Goal: Transaction & Acquisition: Book appointment/travel/reservation

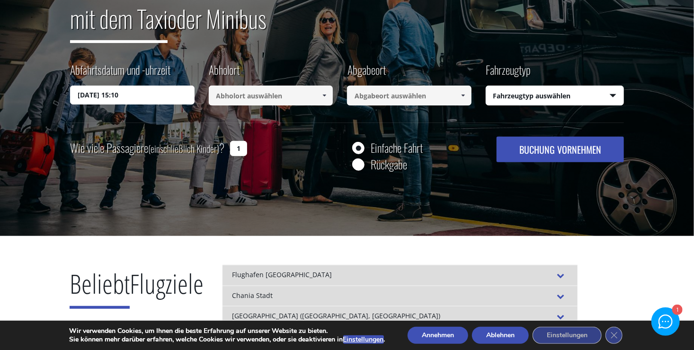
scroll to position [95, 0]
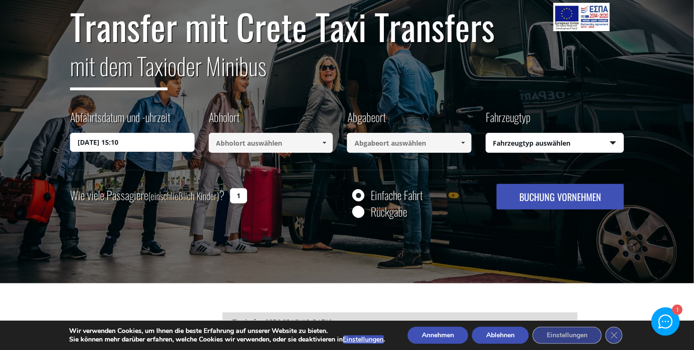
click at [162, 145] on input "[DATE] 15:10" at bounding box center [132, 142] width 124 height 19
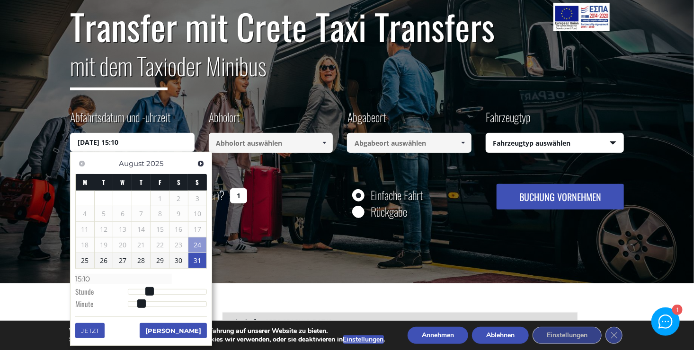
click at [195, 258] on link "31" at bounding box center [197, 260] width 18 height 15
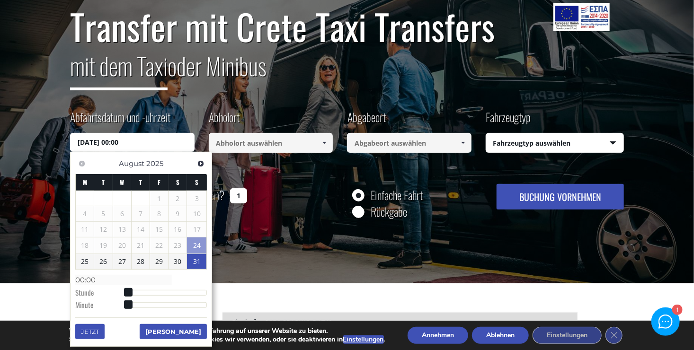
click at [200, 258] on link "31" at bounding box center [196, 261] width 19 height 15
click at [94, 291] on dt "Stunde" at bounding box center [101, 294] width 53 height 12
click at [126, 292] on span at bounding box center [128, 292] width 9 height 9
type input "31/08/2025 12:00"
type input "12:00"
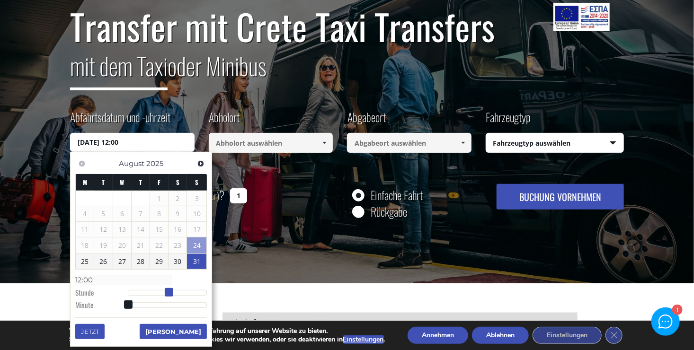
click at [171, 290] on div at bounding box center [167, 293] width 79 height 6
type input "31/08/2025 13:00"
type input "13:00"
type input "31/08/2025 14:00"
type input "14:00"
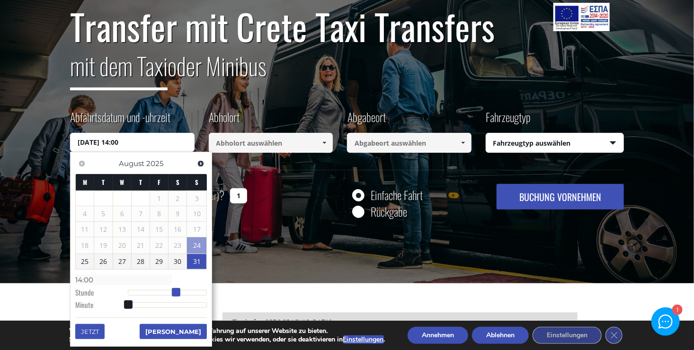
type input "31/08/2025 15:00"
type input "15:00"
type input "31/08/2025 16:00"
type input "16:00"
type input "31/08/2025 17:00"
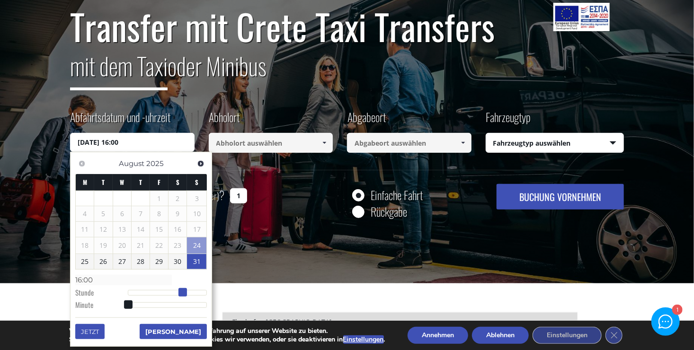
type input "17:00"
type input "31/08/2025 16:00"
type input "16:00"
type input "31/08/2025 15:00"
type input "15:00"
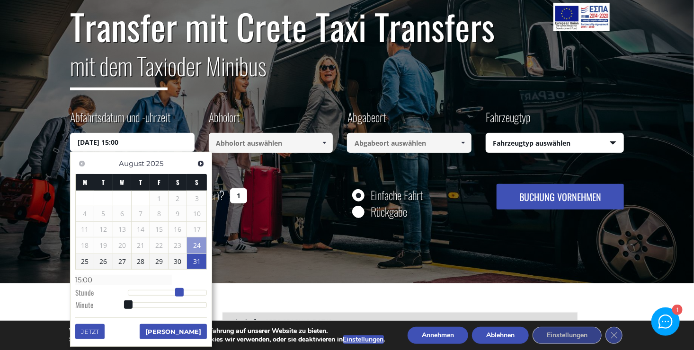
type input "31/08/2025 16:00"
type input "16:00"
drag, startPoint x: 171, startPoint y: 290, endPoint x: 183, endPoint y: 295, distance: 13.2
click at [183, 295] on span at bounding box center [182, 292] width 9 height 9
type input "31/08/2025 15:00"
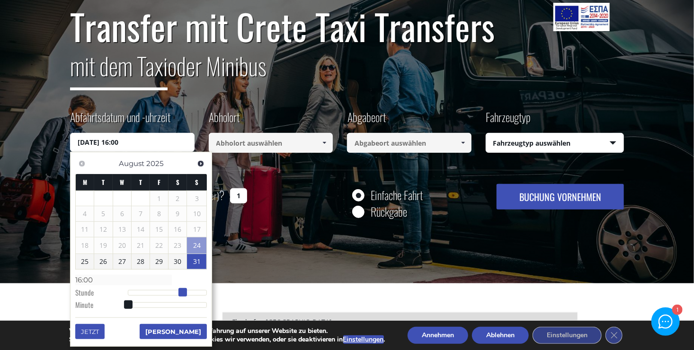
type input "15:00"
click at [180, 292] on span at bounding box center [179, 292] width 9 height 9
type input "31/08/2025 15:01"
type input "15:01"
type input "31/08/2025 15:02"
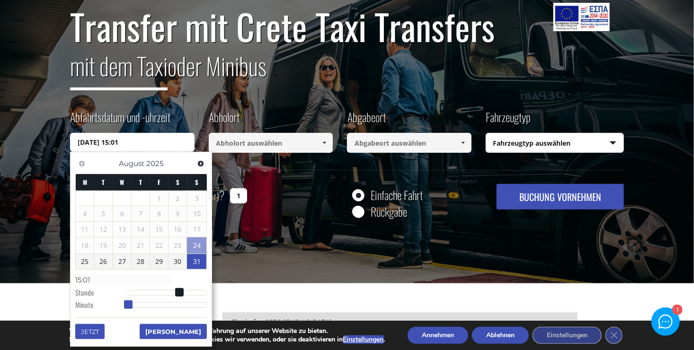
type input "15:02"
type input "31/08/2025 15:03"
type input "15:03"
type input "31/08/2025 15:05"
type input "15:05"
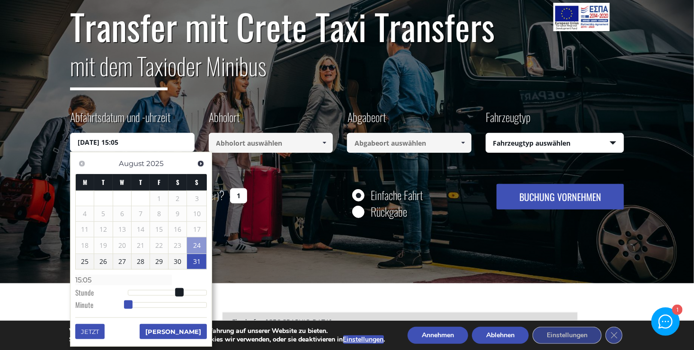
type input "31/08/2025 15:06"
type input "15:06"
type input "31/08/2025 15:07"
type input "15:07"
type input "31/08/2025 15:08"
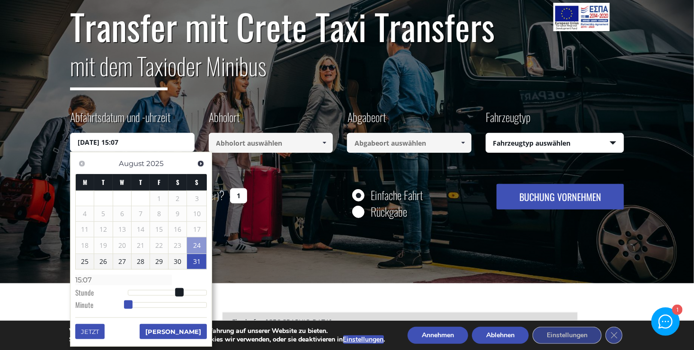
type input "15:08"
type input "31/08/2025 15:09"
type input "15:09"
type input "31/08/2025 15:10"
type input "15:10"
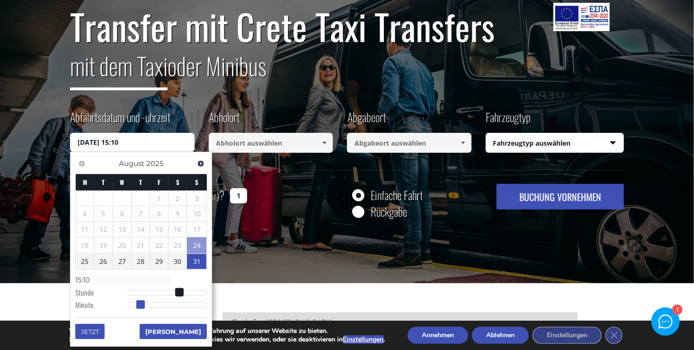
type input "31/08/2025 15:11"
type input "15:11"
type input "31/08/2025 15:12"
type input "15:12"
type input "31/08/2025 15:13"
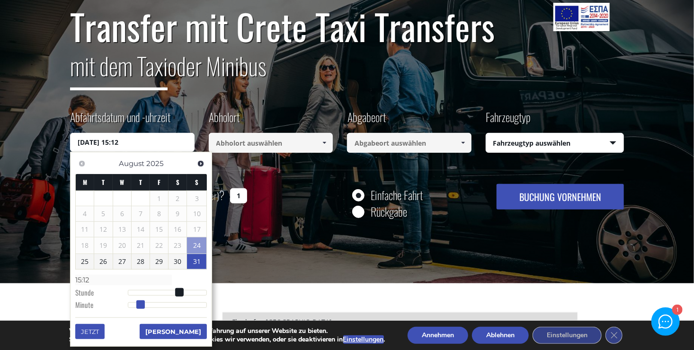
type input "15:13"
type input "31/08/2025 15:14"
type input "15:14"
type input "31/08/2025 15:15"
type input "15:15"
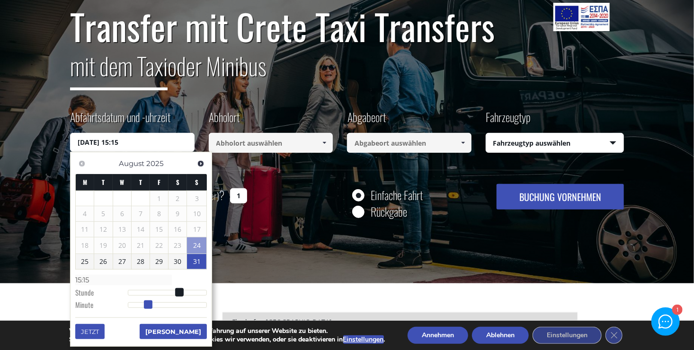
type input "31/08/2025 15:16"
type input "15:16"
type input "31/08/2025 15:17"
type input "15:17"
type input "31/08/2025 15:18"
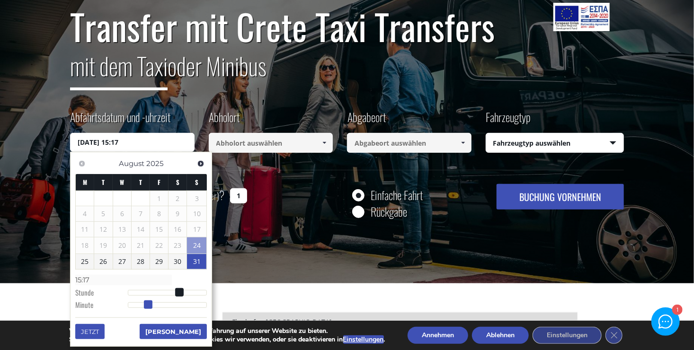
type input "15:18"
type input "31/08/2025 15:19"
type input "15:19"
type input "31/08/2025 15:20"
type input "15:20"
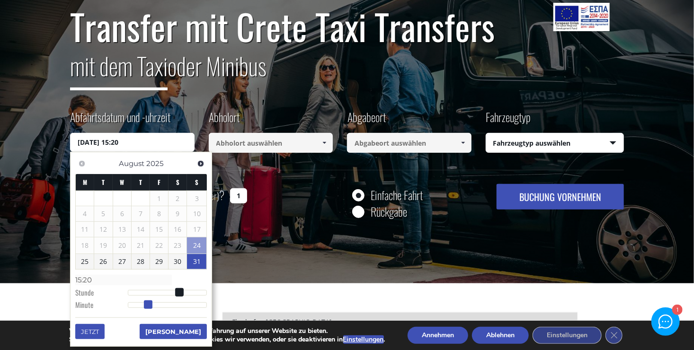
type input "31/08/2025 15:21"
type input "15:21"
type input "31/08/2025 15:22"
type input "15:22"
type input "31/08/2025 15:23"
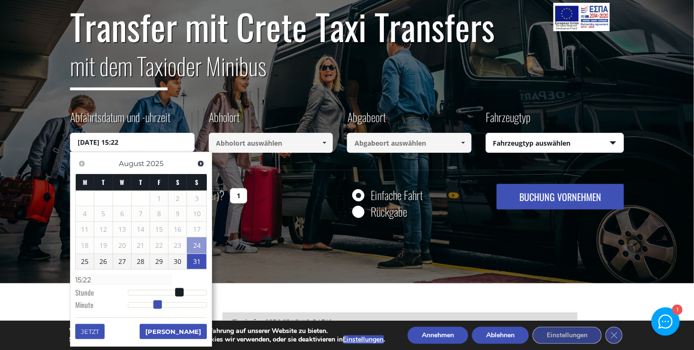
type input "15:23"
type input "31/08/2025 15:24"
type input "15:24"
type input "31/08/2025 15:25"
type input "15:25"
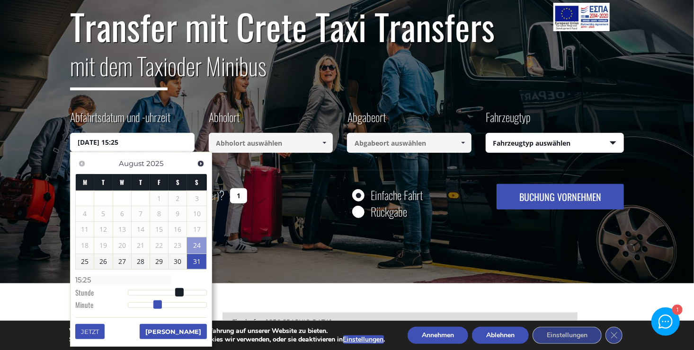
type input "31/08/2025 15:26"
type input "15:26"
type input "31/08/2025 15:27"
type input "15:27"
type input "31/08/2025 15:28"
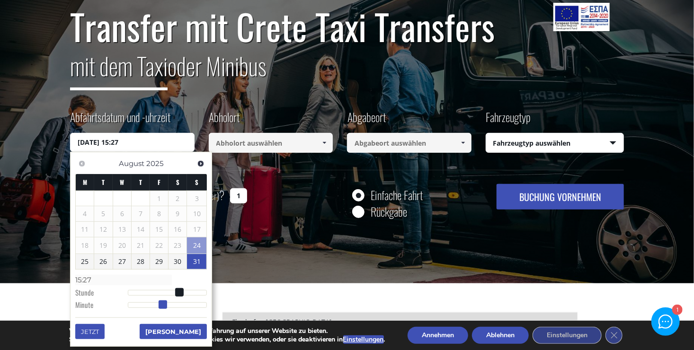
type input "15:28"
type input "31/08/2025 15:29"
type input "15:29"
type input "31/08/2025 15:30"
type input "15:30"
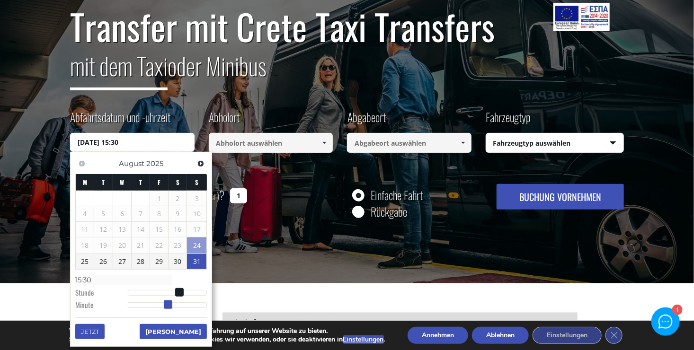
type input "31/08/2025 15:31"
type input "15:31"
type input "31/08/2025 15:32"
type input "15:32"
type input "31/08/2025 15:33"
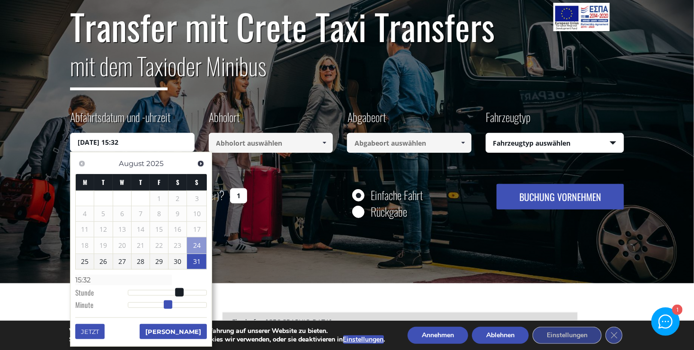
type input "15:33"
type input "31/08/2025 15:34"
type input "15:34"
type input "31/08/2025 15:35"
type input "15:35"
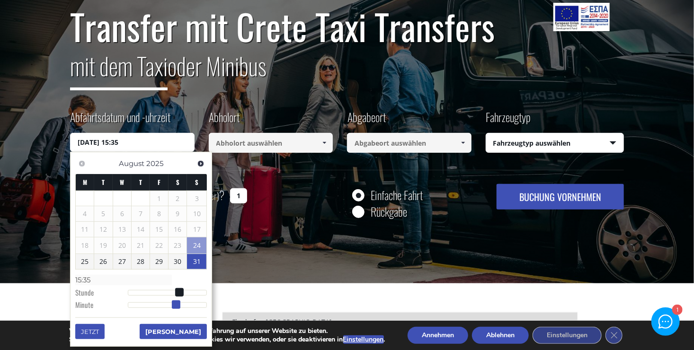
type input "31/08/2025 15:36"
type input "15:36"
type input "31/08/2025 15:37"
type input "15:37"
type input "31/08/2025 15:38"
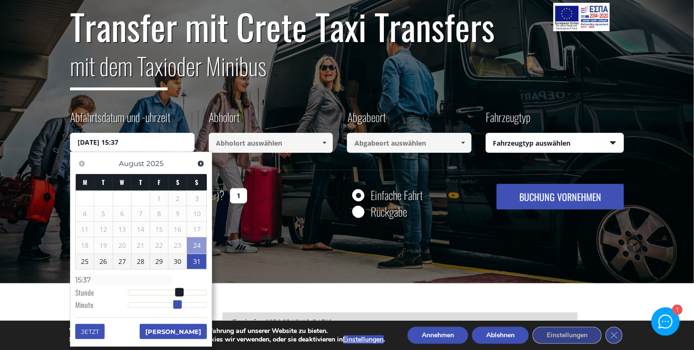
type input "15:38"
type input "31/08/2025 15:39"
type input "15:39"
type input "31/08/2025 15:40"
type input "15:40"
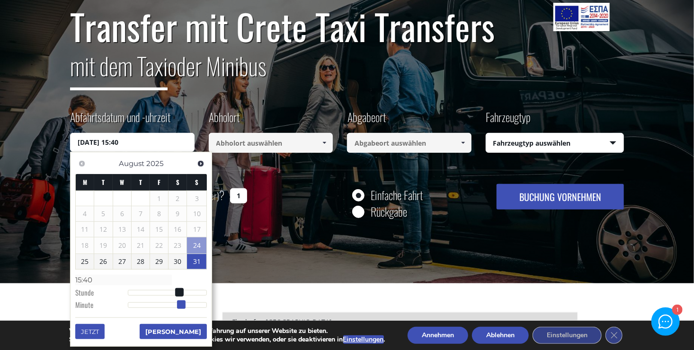
type input "31/08/2025 15:41"
type input "15:41"
type input "31/08/2025 15:42"
type input "15:42"
type input "31/08/2025 15:43"
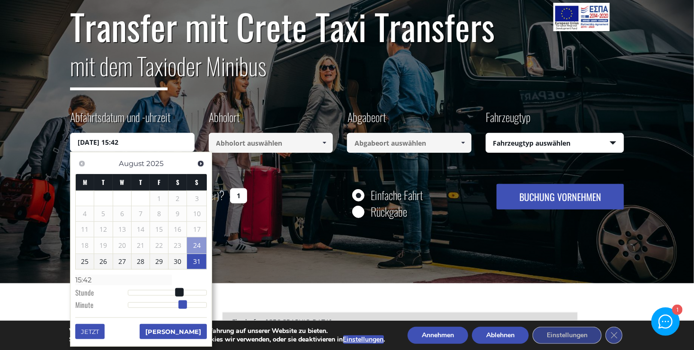
type input "15:43"
type input "31/08/2025 15:44"
type input "15:44"
type input "31/08/2025 15:45"
type input "15:45"
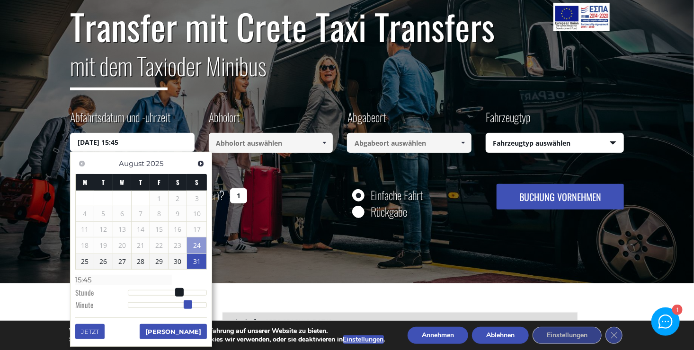
drag, startPoint x: 129, startPoint y: 305, endPoint x: 189, endPoint y: 296, distance: 60.3
click at [189, 296] on dl "Time 15:45 Stunde Minute Second Millisecond Microsecond Time Zone -1200 -1100 -…" at bounding box center [141, 292] width 132 height 40
click at [193, 333] on button "Fertig" at bounding box center [173, 331] width 67 height 15
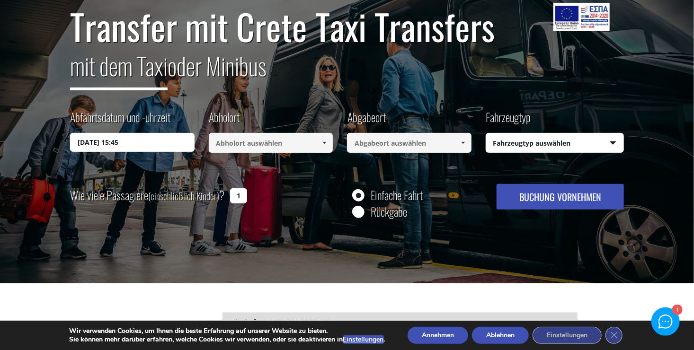
click at [323, 143] on span at bounding box center [324, 143] width 8 height 8
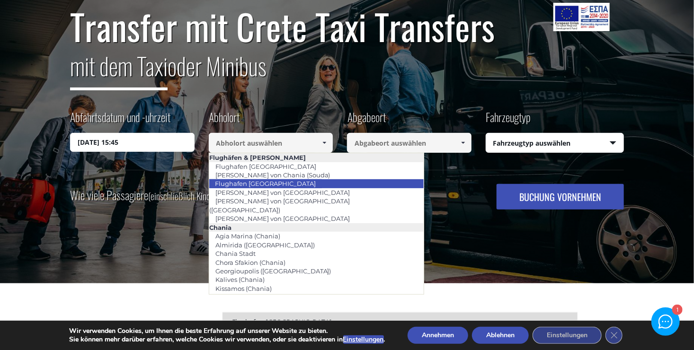
click at [312, 182] on li "Flughafen Heraklion" at bounding box center [316, 183] width 214 height 9
type input "[GEOGRAPHIC_DATA]"
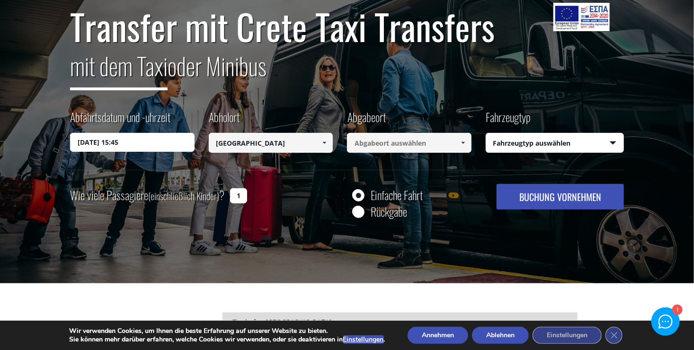
click at [462, 142] on span at bounding box center [463, 143] width 8 height 8
type input "i"
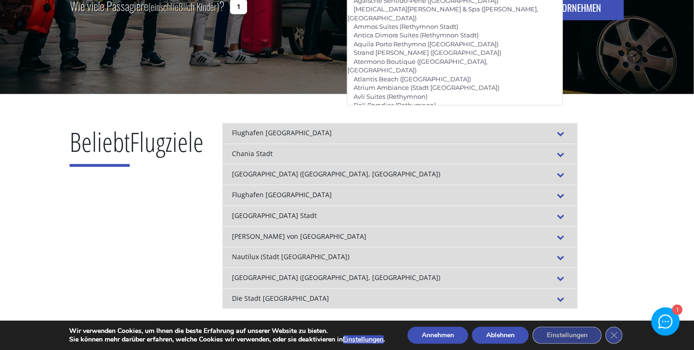
scroll to position [233, 0]
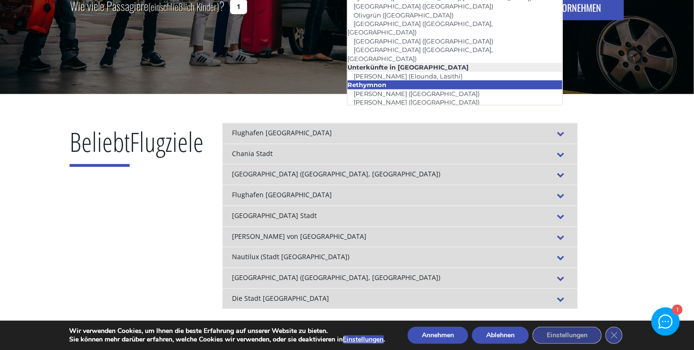
click at [392, 80] on li "Rethymnon" at bounding box center [454, 84] width 214 height 9
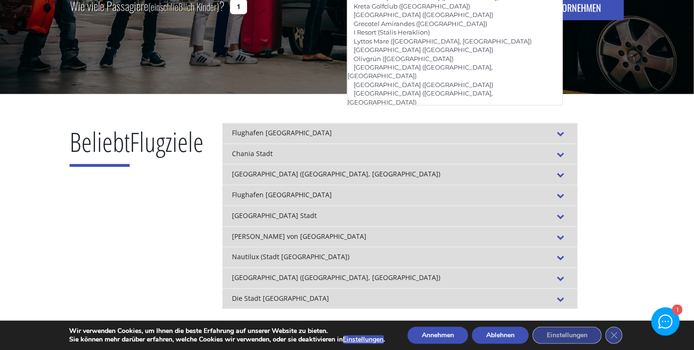
scroll to position [237, 0]
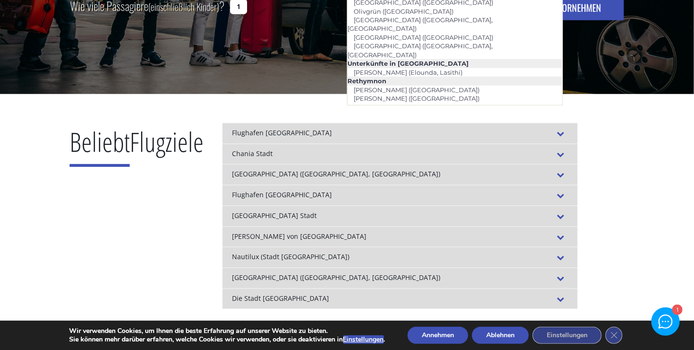
click at [407, 127] on link "Plakias (Rethymnon)" at bounding box center [400, 133] width 107 height 13
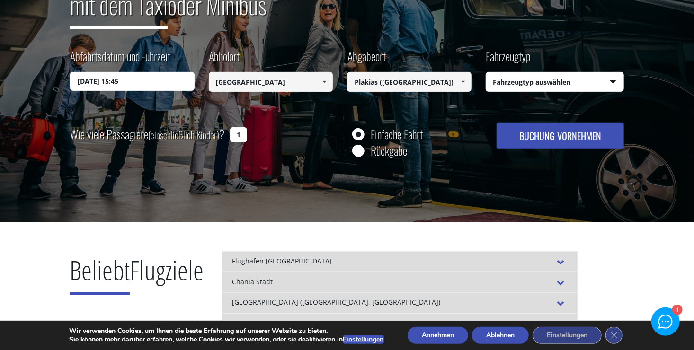
scroll to position [142, 0]
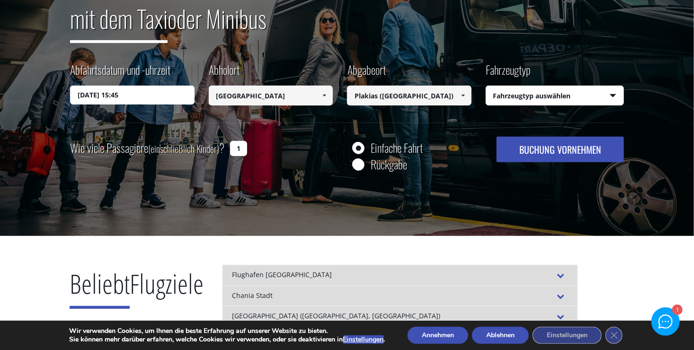
click at [461, 94] on span at bounding box center [463, 96] width 8 height 8
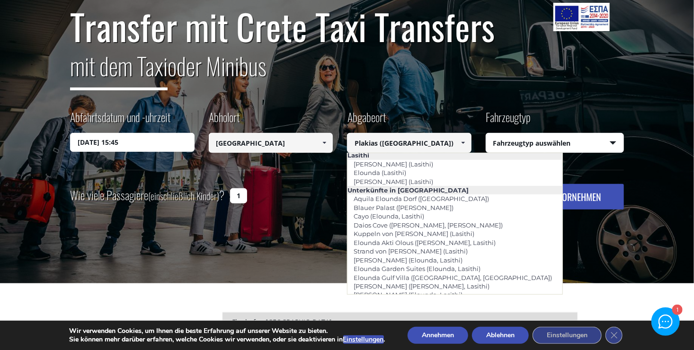
scroll to position [1278, 0]
type input "[GEOGRAPHIC_DATA]"
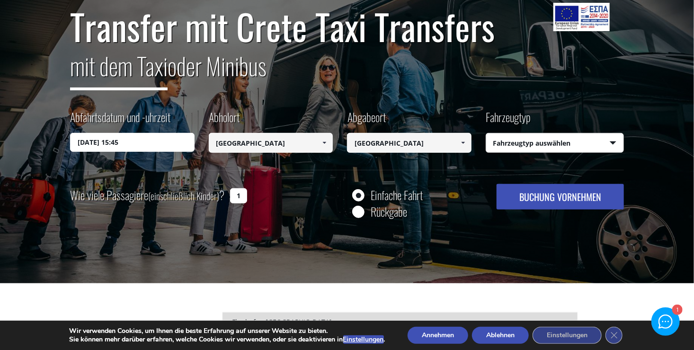
click at [612, 140] on select "Fahrzeugtyp auswählen Taxi (4 Passagiere) Mercedes E-Klasse Mini Van (7 Passagi…" at bounding box center [555, 143] width 138 height 20
select select "541"
click at [486, 133] on select "Fahrzeugtyp auswählen Taxi (4 Passagiere) Mercedes E-Klasse Mini Van (7 Passagi…" at bounding box center [555, 143] width 138 height 20
click at [241, 195] on input "1" at bounding box center [238, 195] width 17 height 15
type input "4"
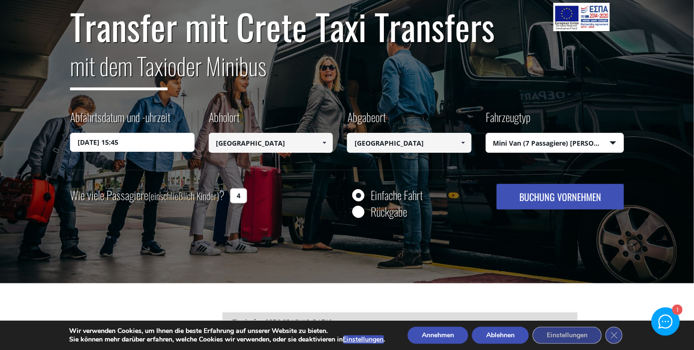
click at [517, 335] on button "Ablehnen" at bounding box center [500, 335] width 57 height 17
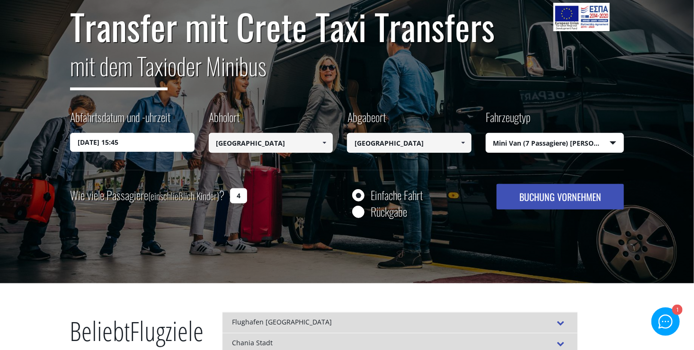
click at [546, 197] on button "BUCHUNG VORNEHMEN" at bounding box center [559, 197] width 127 height 26
